Goal: Task Accomplishment & Management: Manage account settings

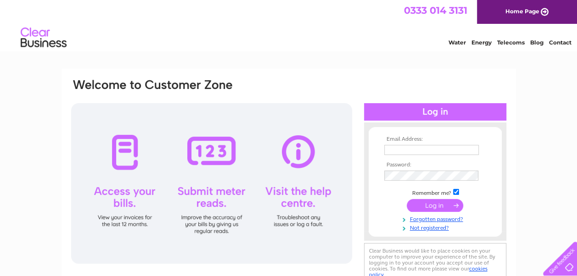
drag, startPoint x: 0, startPoint y: 0, endPoint x: 412, endPoint y: 151, distance: 438.8
click at [412, 151] on input "text" at bounding box center [431, 150] width 95 height 10
click at [383, 187] on td at bounding box center [435, 185] width 106 height 5
click at [392, 152] on input "text" at bounding box center [431, 150] width 95 height 10
click at [367, 201] on div "Email Address: Password:" at bounding box center [435, 182] width 142 height 101
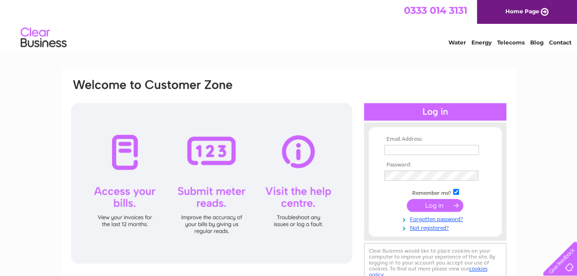
click at [319, 83] on div at bounding box center [201, 90] width 262 height 25
